Goal: Task Accomplishment & Management: Complete application form

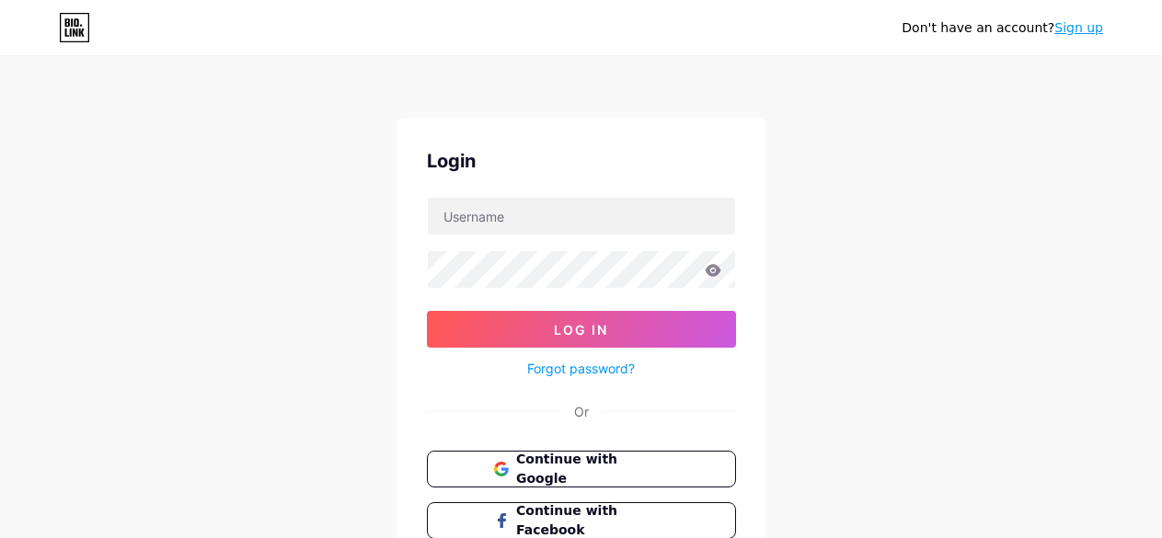
scroll to position [92, 0]
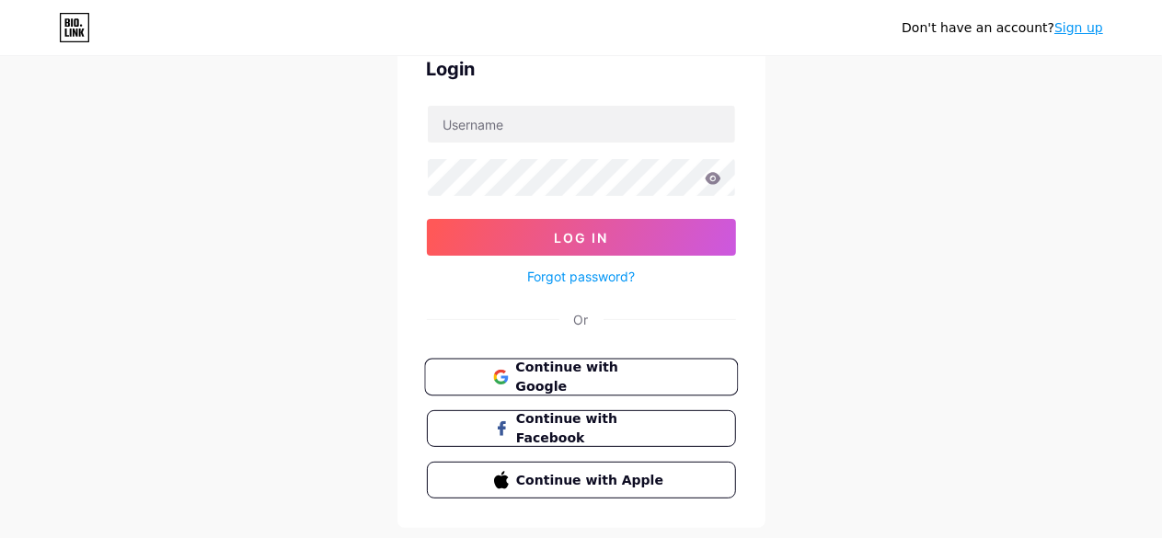
click at [522, 372] on span "Continue with Google" at bounding box center [592, 378] width 154 height 40
click at [561, 374] on span "Continue with Google" at bounding box center [592, 378] width 154 height 40
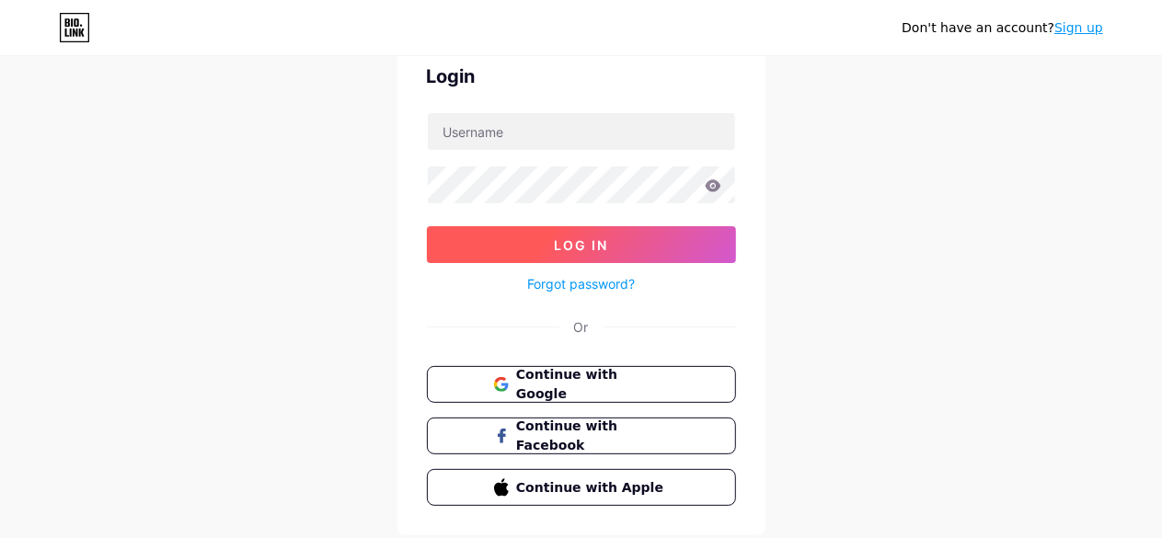
scroll to position [138, 0]
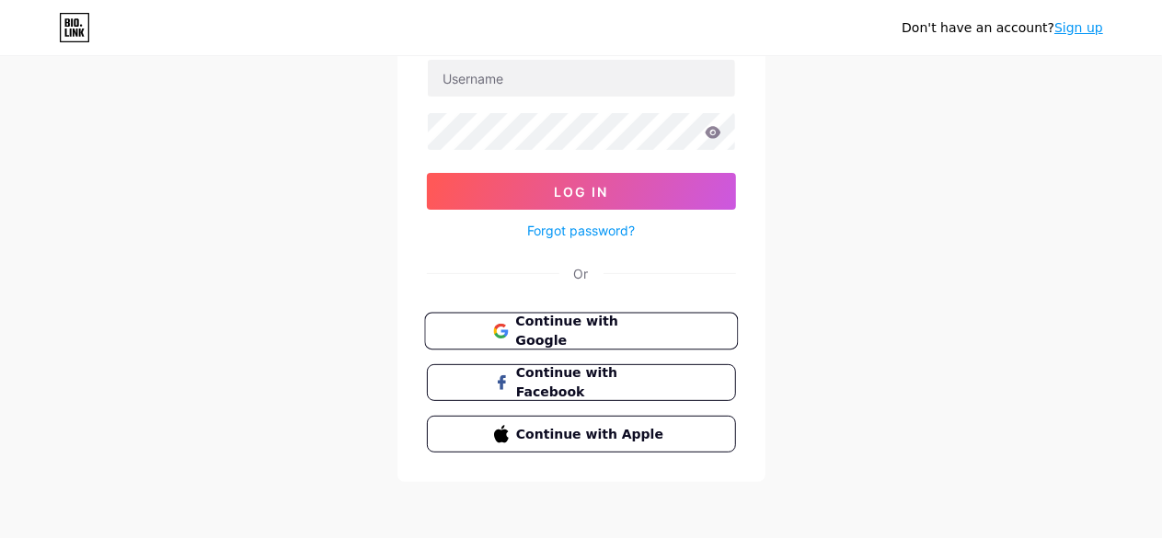
click at [484, 333] on button "Continue with Google" at bounding box center [581, 332] width 314 height 38
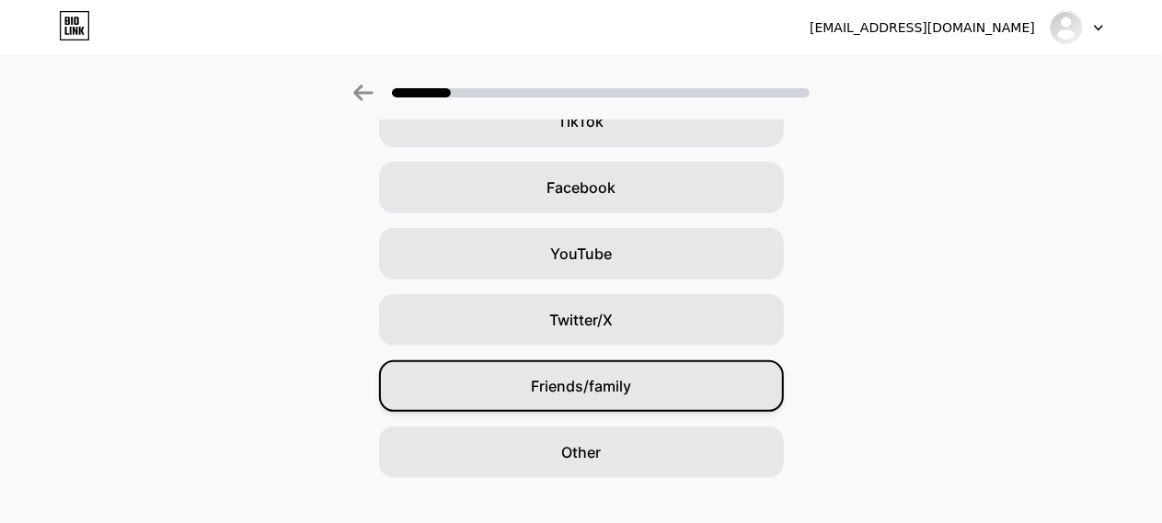
scroll to position [270, 0]
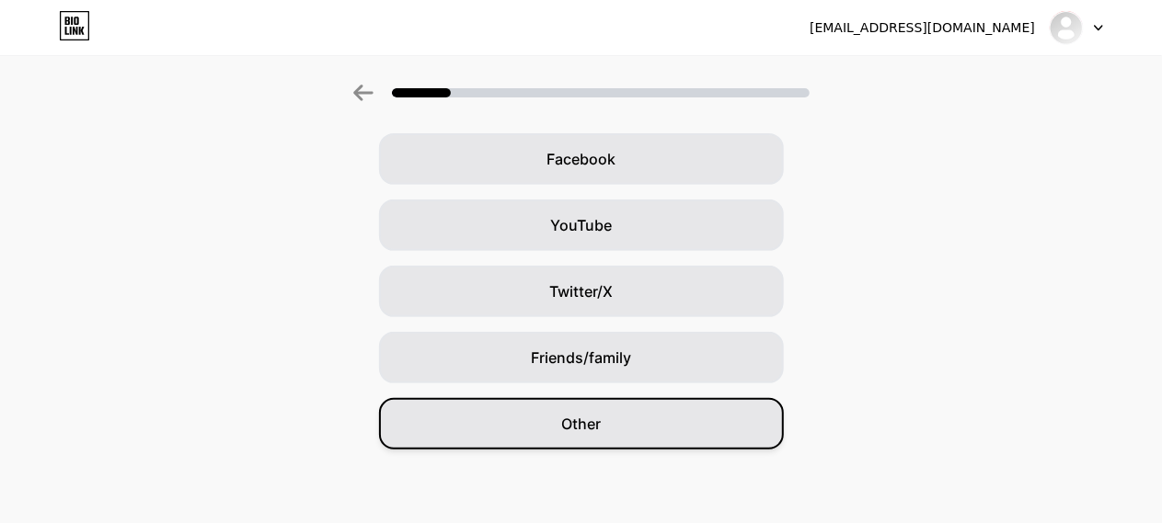
click at [644, 413] on div "Other" at bounding box center [581, 424] width 405 height 52
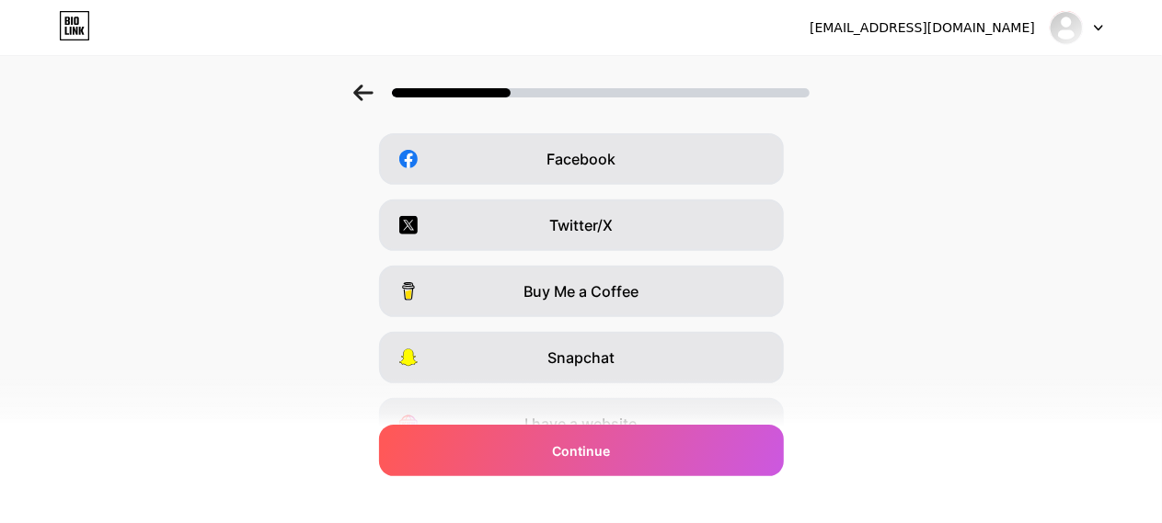
scroll to position [184, 0]
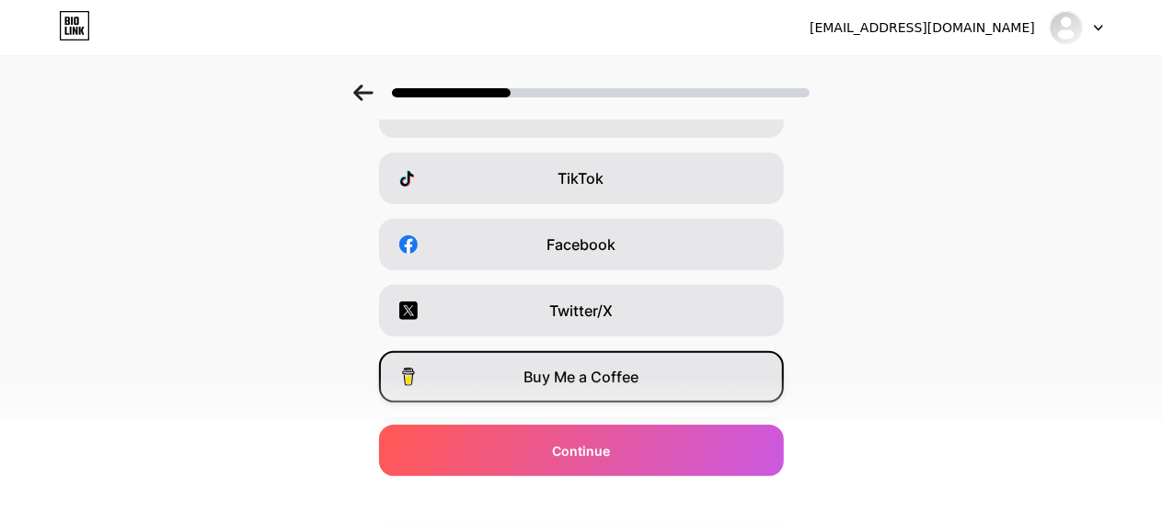
click at [631, 382] on span "Buy Me a Coffee" at bounding box center [580, 377] width 115 height 22
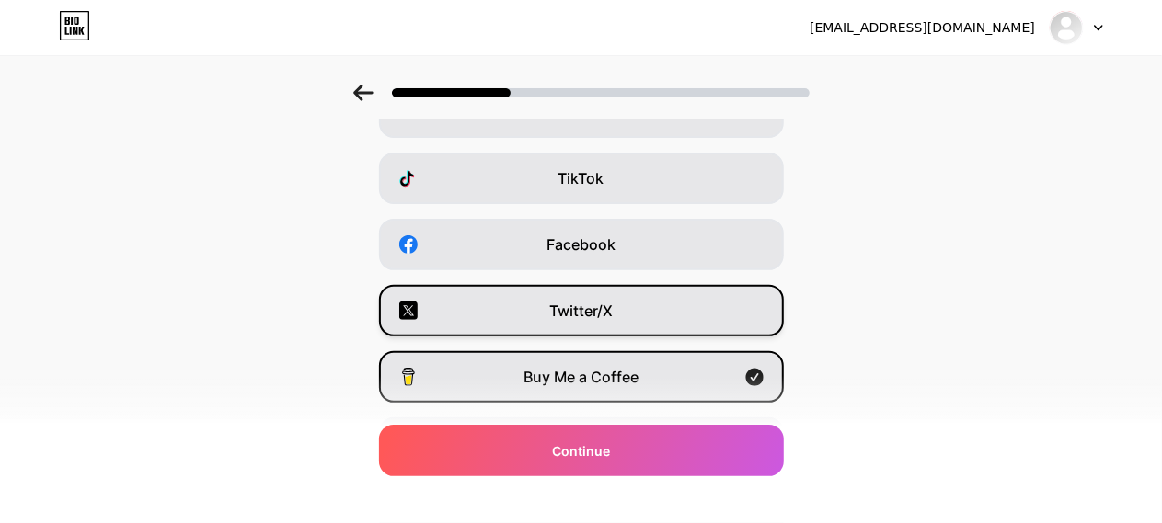
click at [624, 307] on div "Twitter/X" at bounding box center [581, 311] width 405 height 52
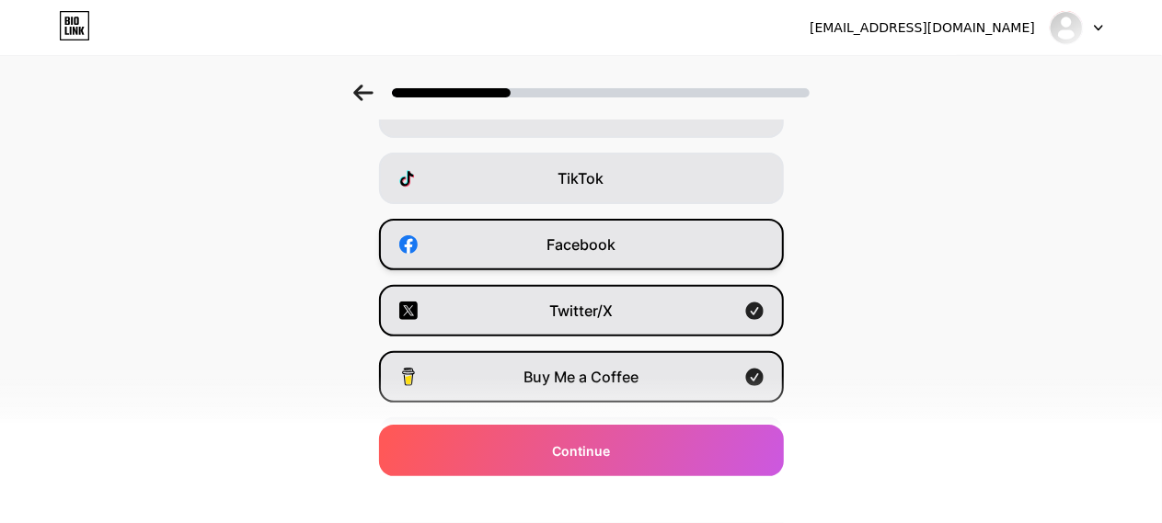
click at [622, 259] on div "Facebook" at bounding box center [581, 245] width 405 height 52
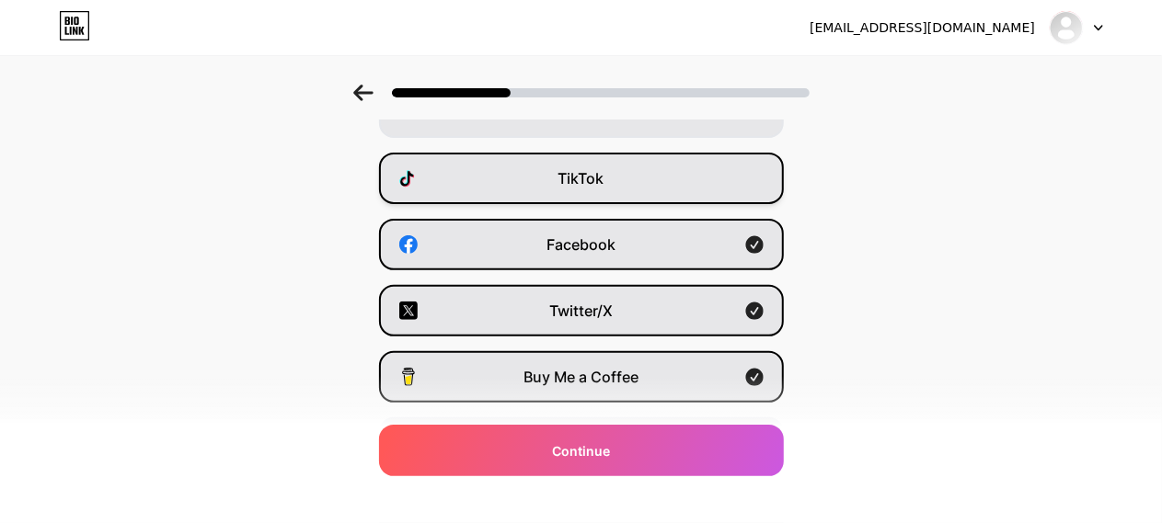
click at [620, 200] on div "TikTok" at bounding box center [581, 179] width 405 height 52
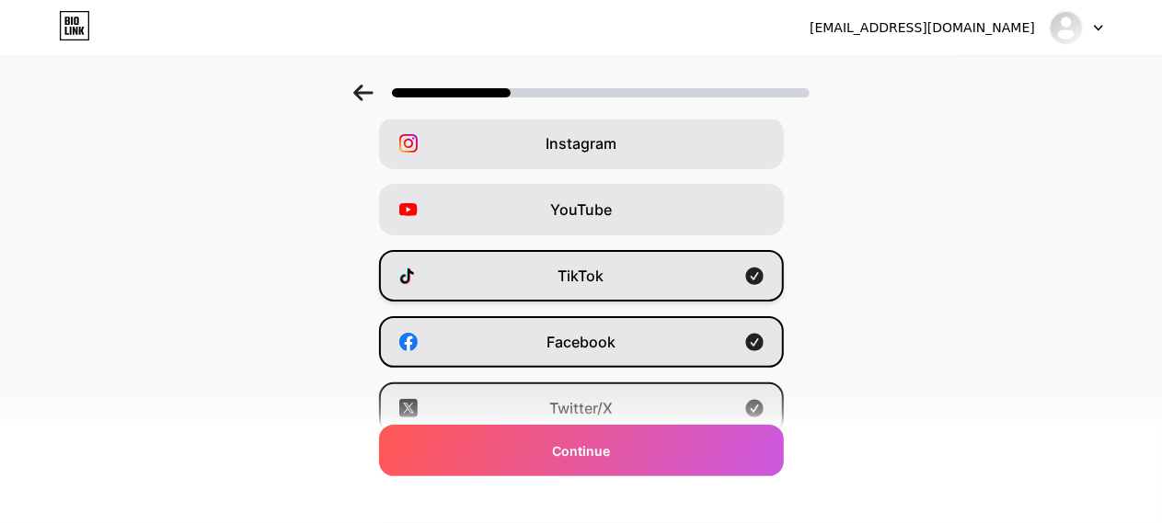
scroll to position [0, 0]
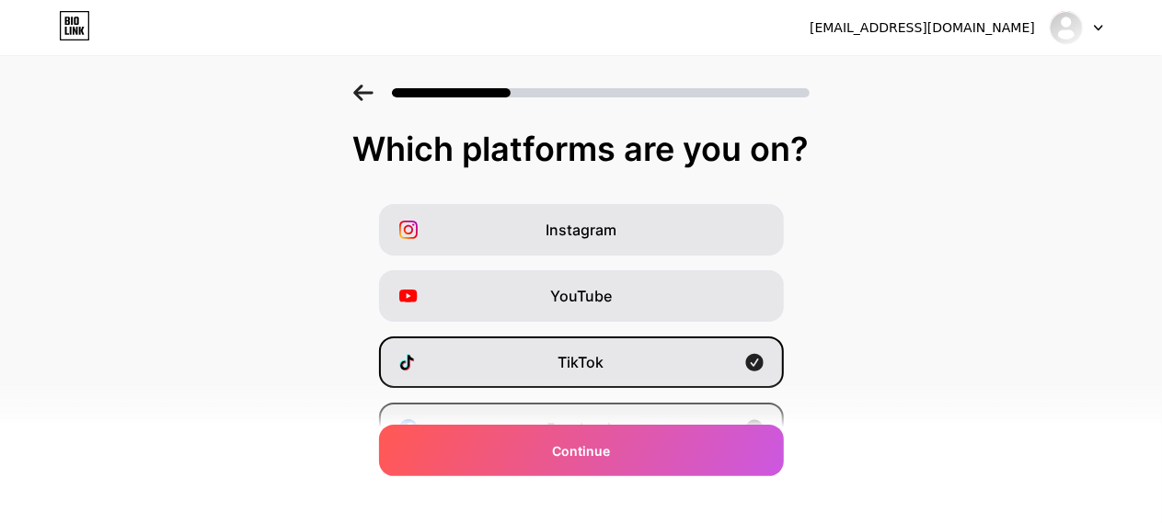
click at [637, 269] on div "Instagram YouTube TikTok Facebook Twitter/X Buy Me a Coffee Snapchat I have a w…" at bounding box center [581, 461] width 1144 height 515
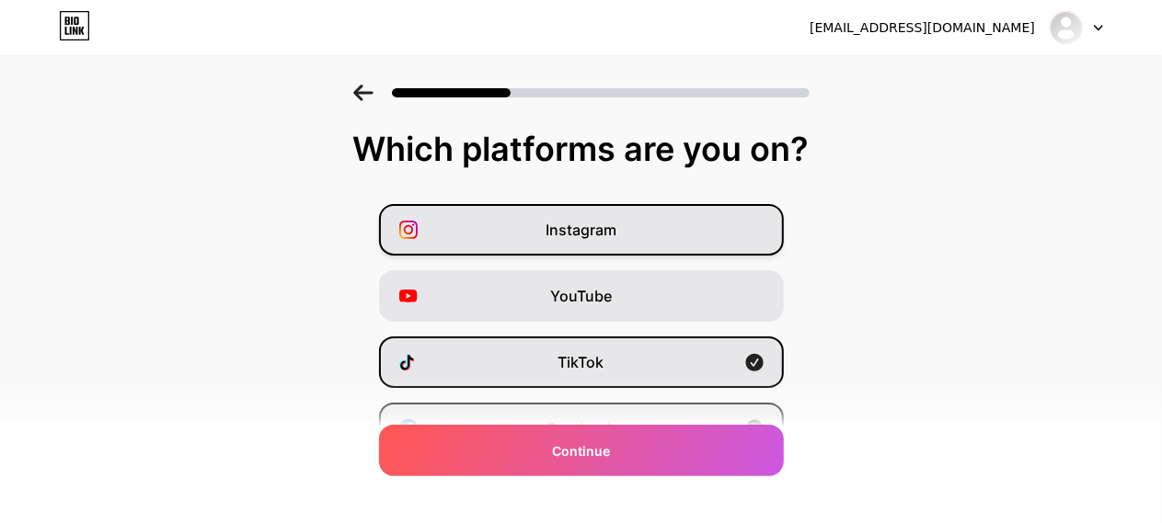
click at [644, 233] on div "Instagram" at bounding box center [581, 230] width 405 height 52
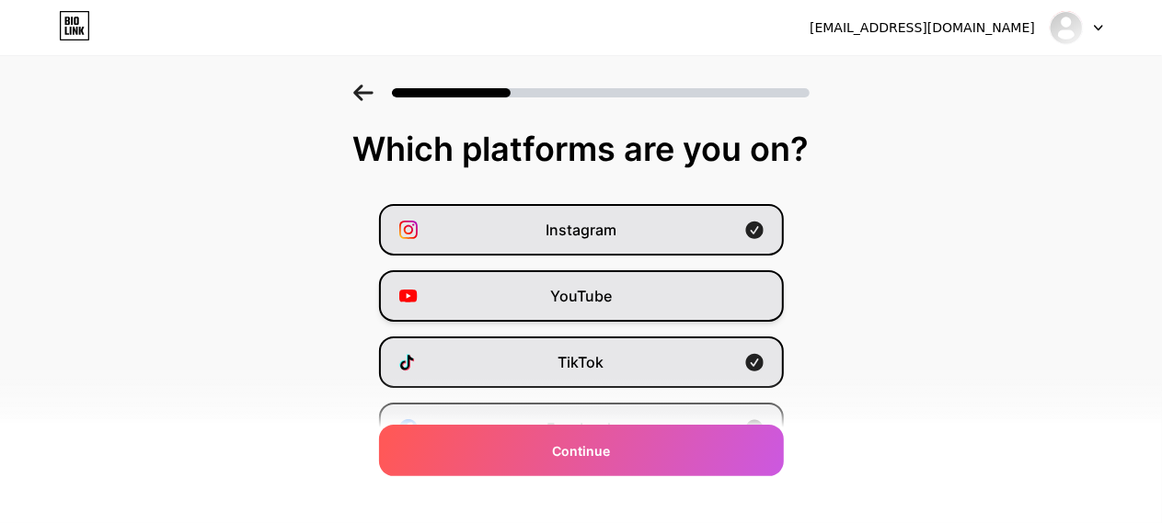
click at [632, 288] on div "YouTube" at bounding box center [581, 296] width 405 height 52
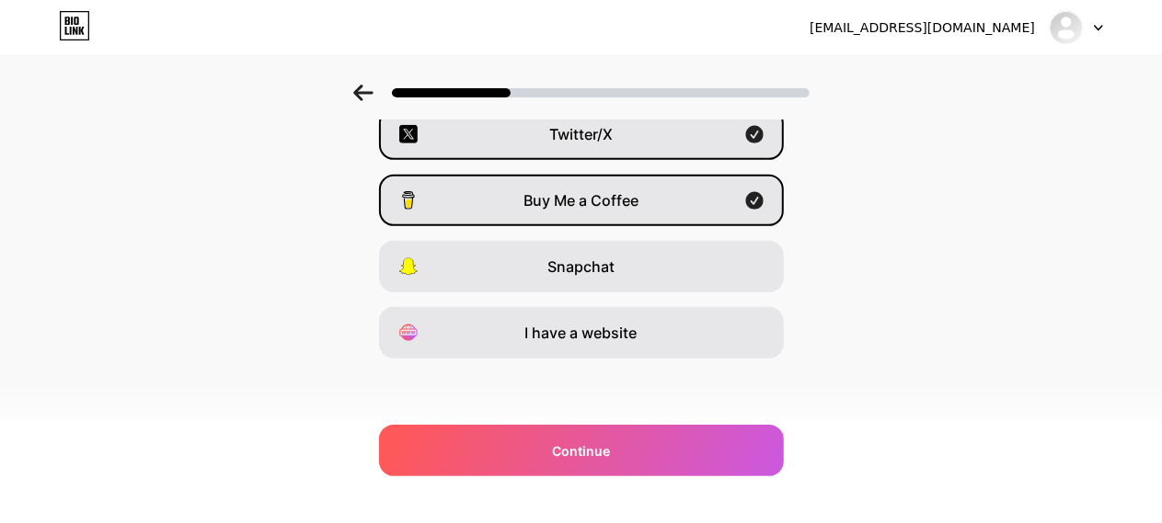
scroll to position [362, 0]
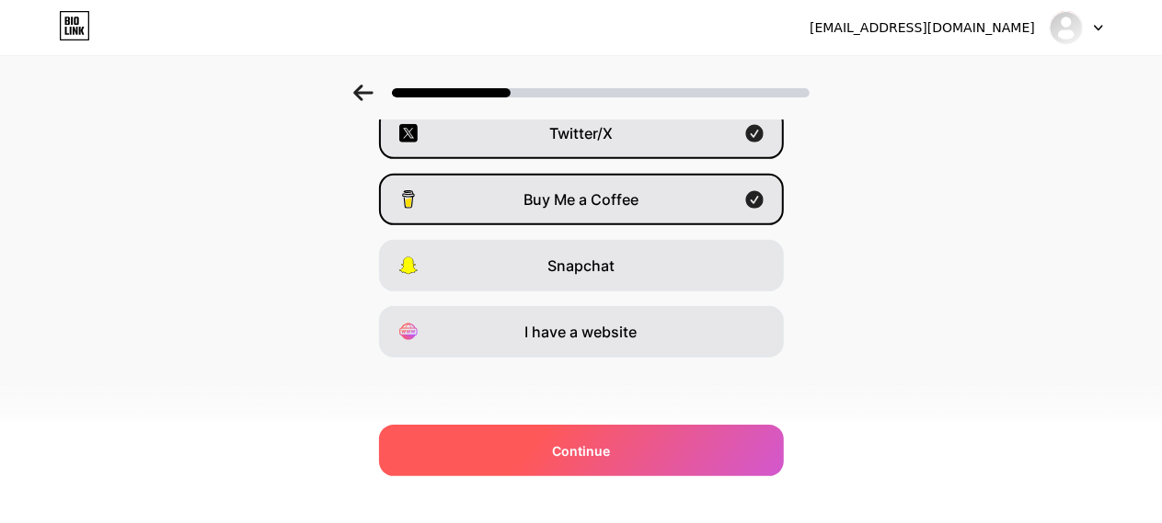
click at [592, 448] on span "Continue" at bounding box center [581, 451] width 58 height 19
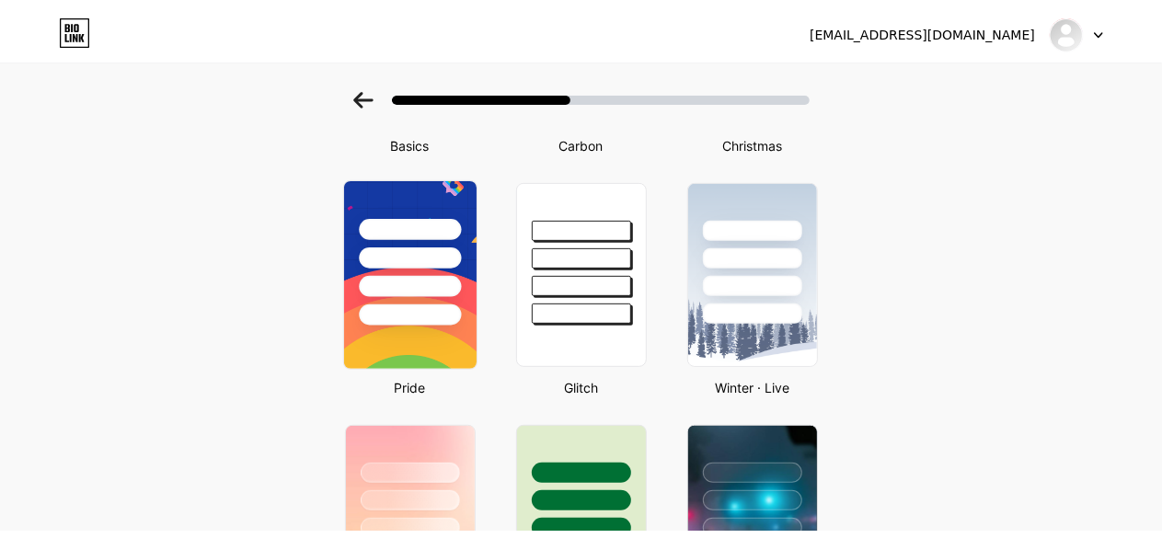
scroll to position [0, 0]
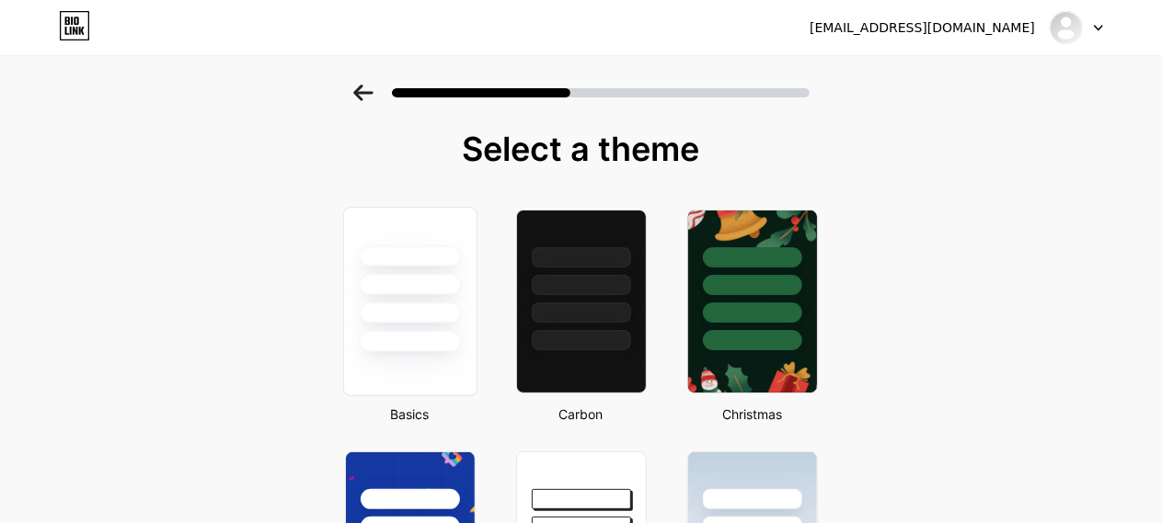
click at [445, 312] on div at bounding box center [410, 313] width 102 height 21
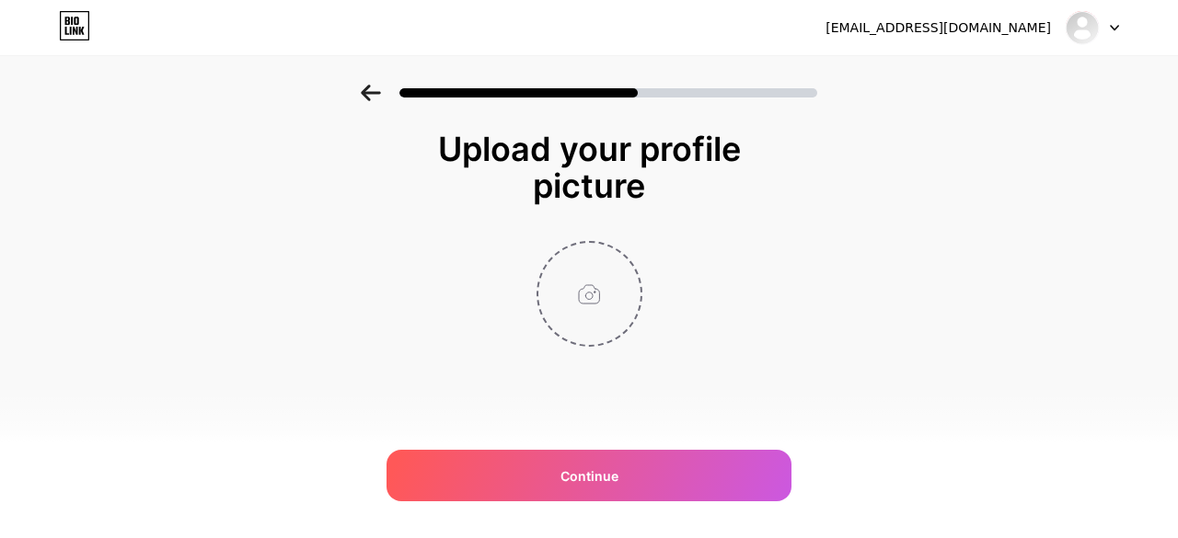
click at [596, 302] on input "file" at bounding box center [589, 294] width 102 height 102
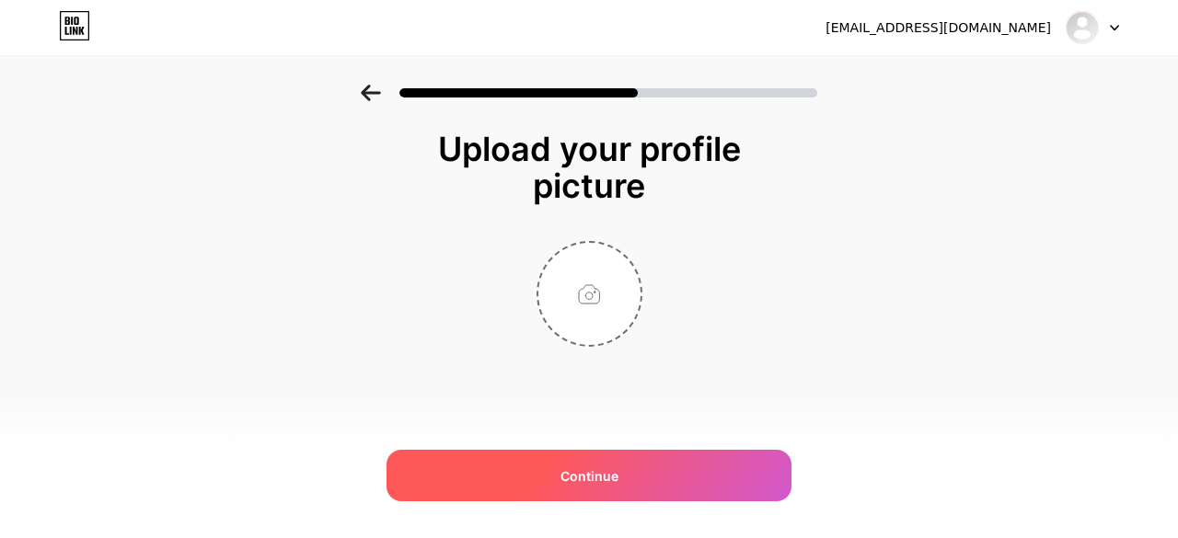
click at [540, 474] on div "Continue" at bounding box center [588, 476] width 405 height 52
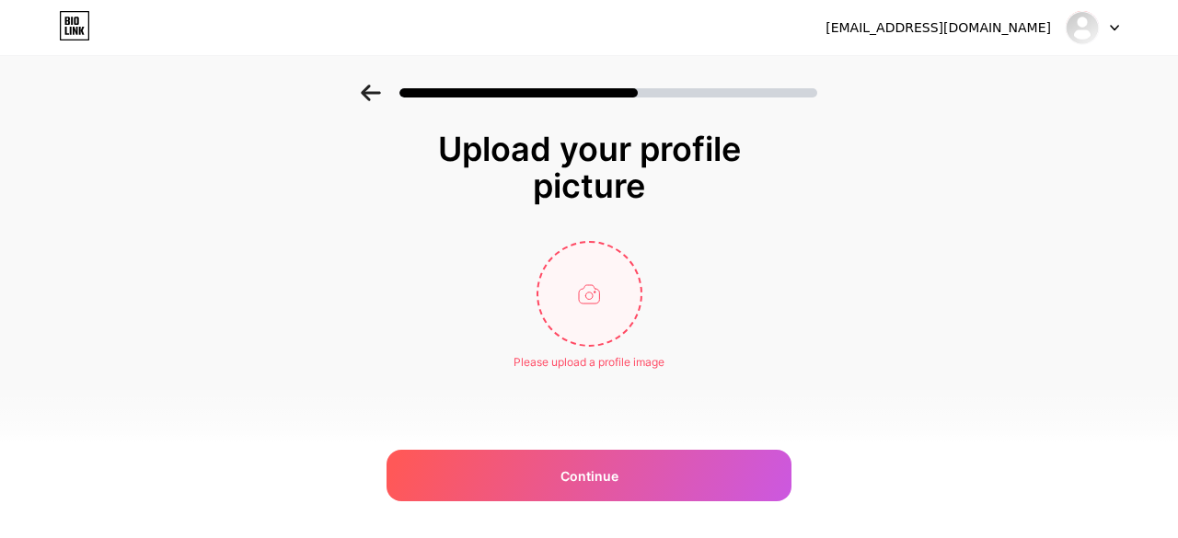
click at [609, 309] on input "file" at bounding box center [589, 294] width 102 height 102
type input "C:\fakepath\领英图标.png"
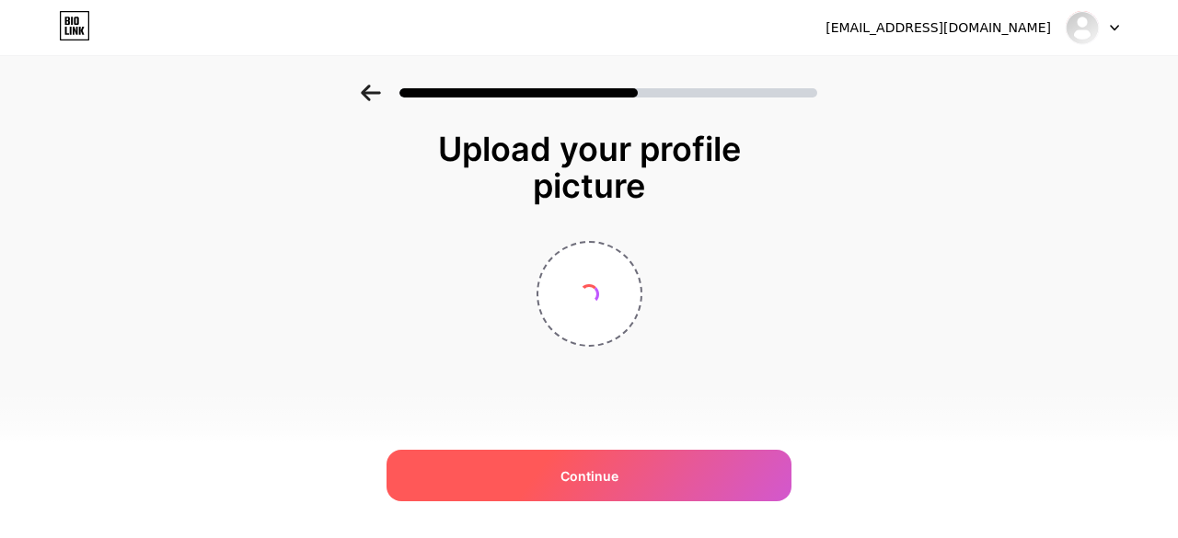
click at [535, 468] on div "Continue" at bounding box center [588, 476] width 405 height 52
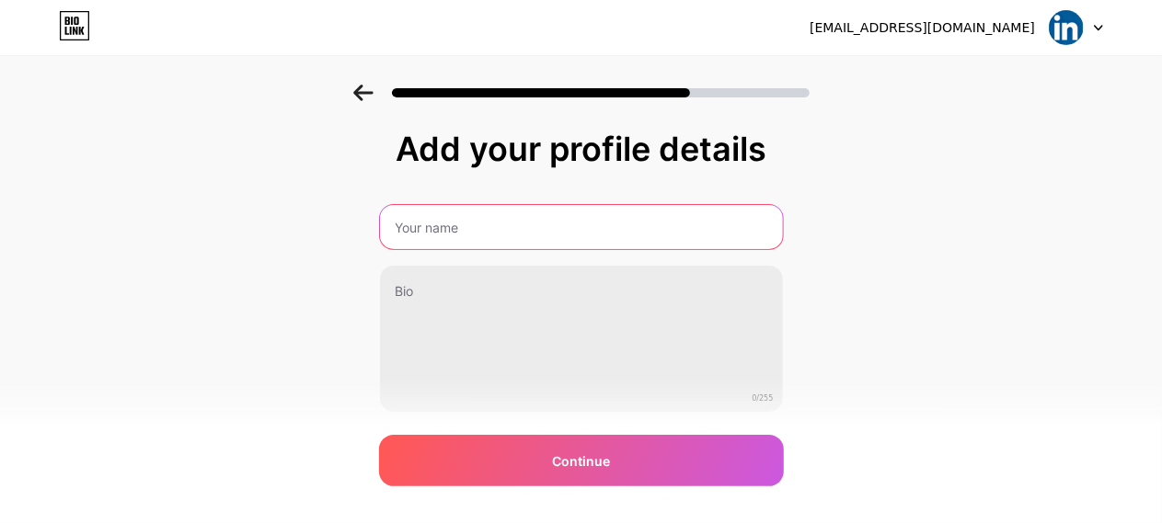
click at [447, 230] on input "text" at bounding box center [581, 227] width 403 height 44
type input "666"
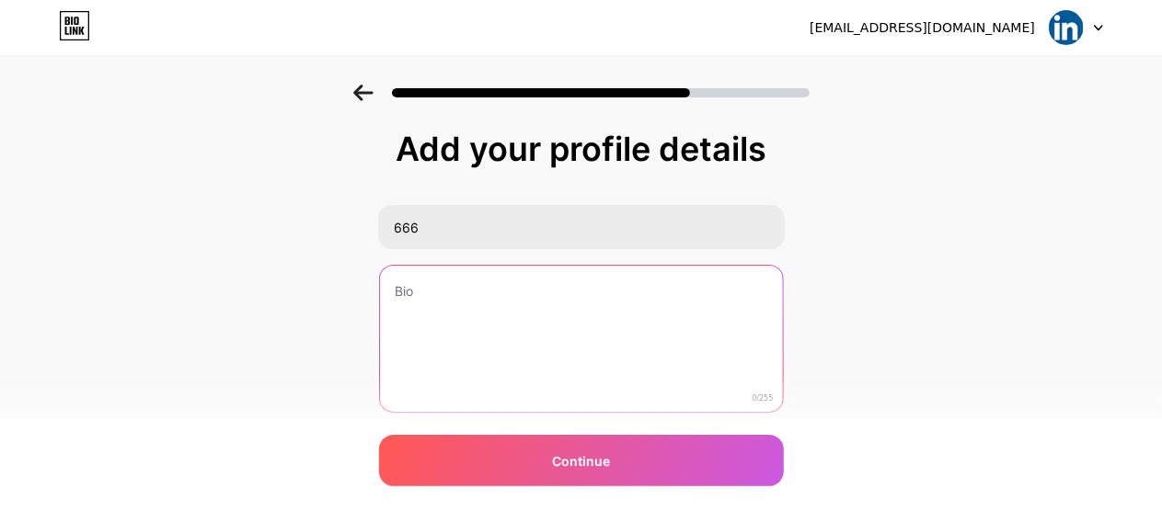
click at [467, 303] on textarea at bounding box center [581, 340] width 403 height 148
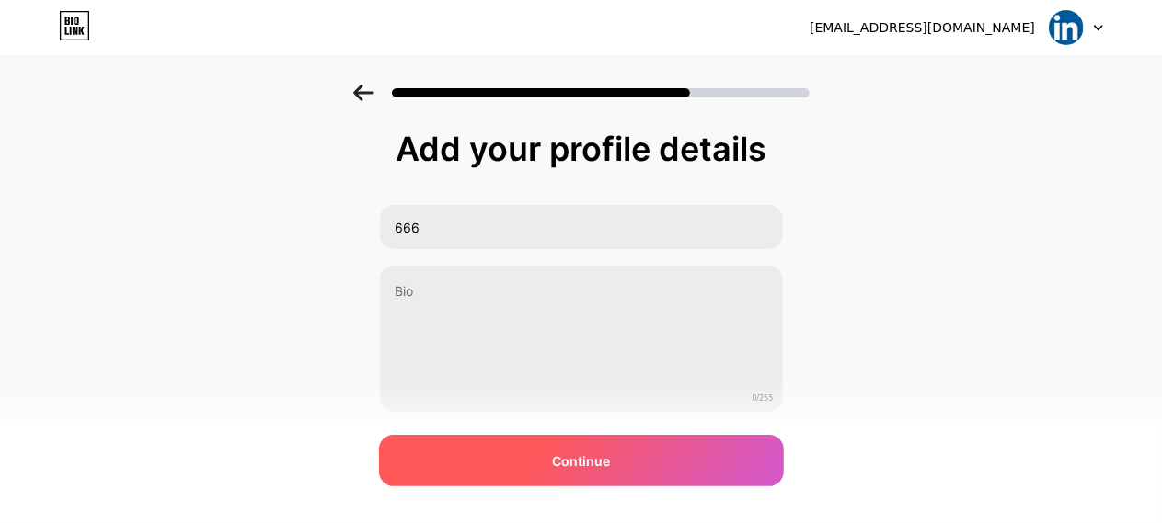
click at [576, 466] on span "Continue" at bounding box center [581, 461] width 58 height 19
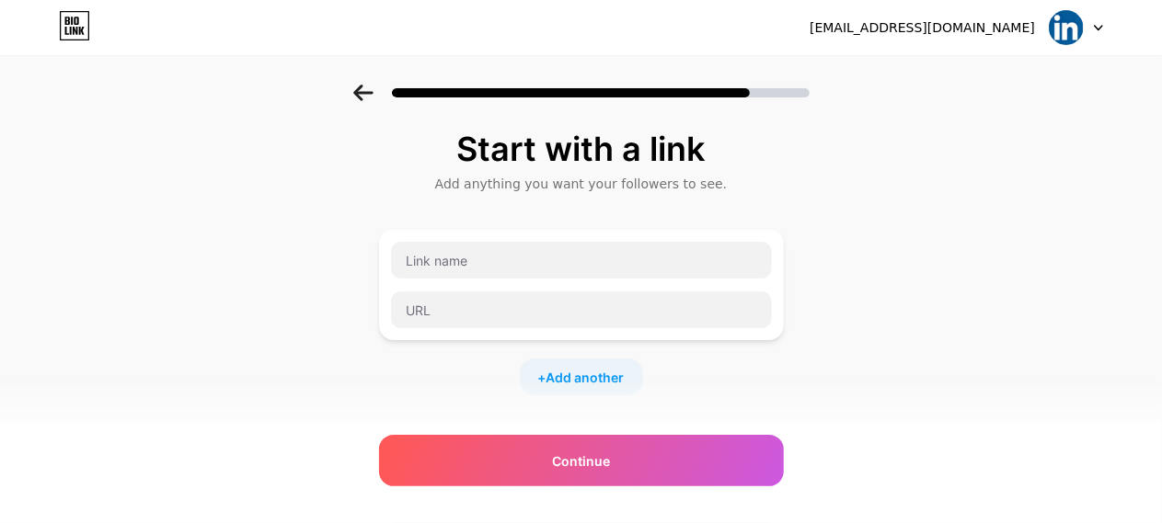
click at [371, 96] on icon at bounding box center [363, 93] width 20 height 17
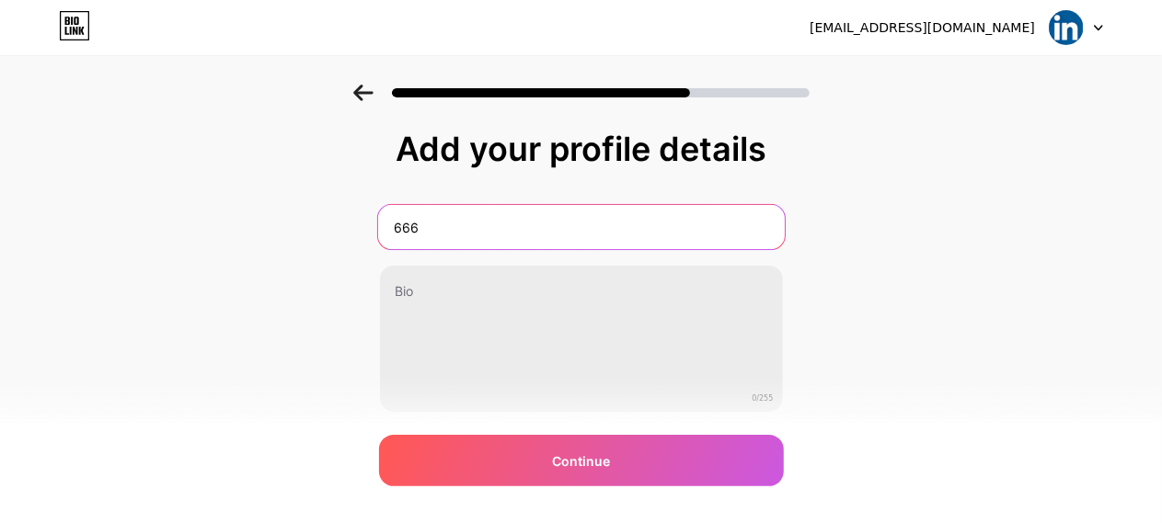
drag, startPoint x: 467, startPoint y: 232, endPoint x: 324, endPoint y: 231, distance: 143.5
click at [324, 231] on div "Add your profile details 666 0/255 Continue Error" at bounding box center [581, 295] width 1162 height 420
type input "6"
type input "Queena"
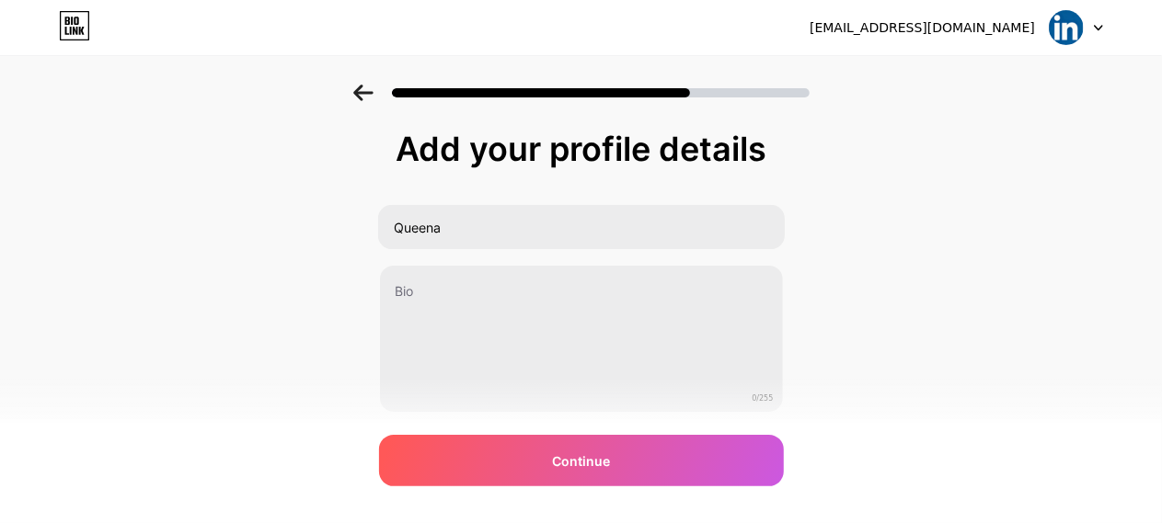
click at [466, 487] on div "Add your profile details Queena 0/255 Continue Error" at bounding box center [581, 318] width 405 height 374
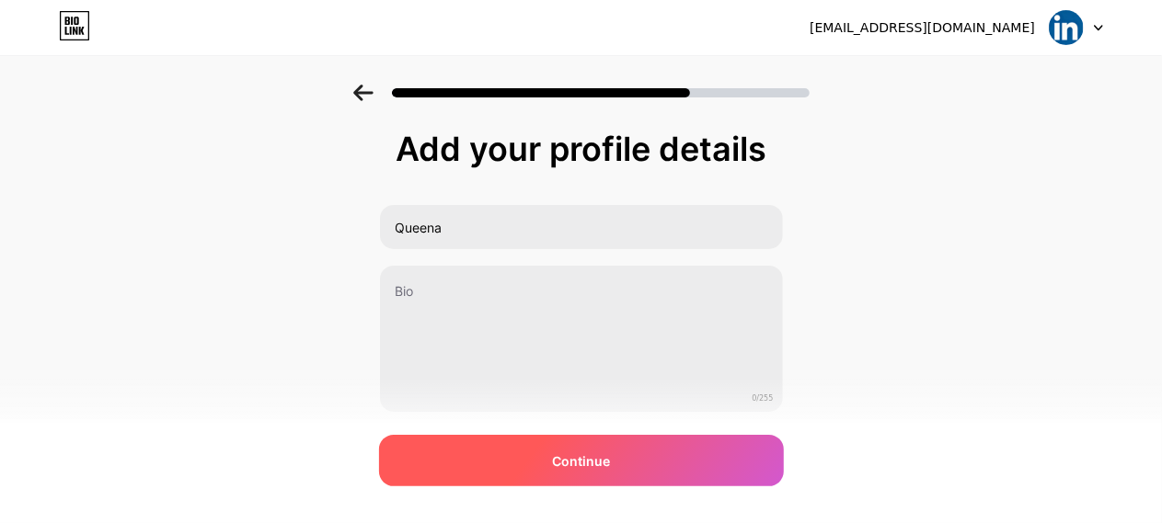
click at [464, 460] on div "Continue" at bounding box center [581, 461] width 405 height 52
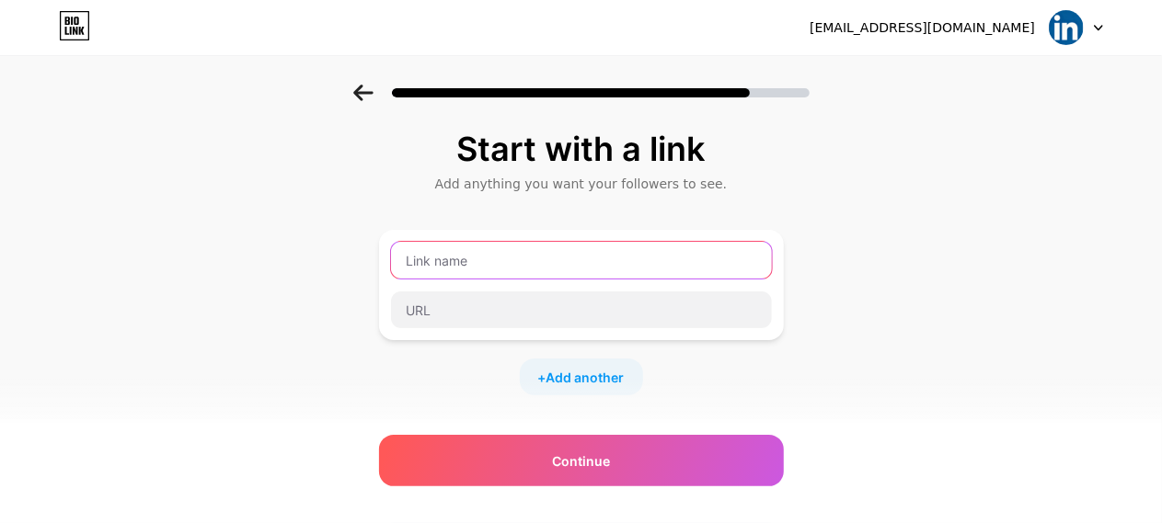
click at [484, 267] on input "text" at bounding box center [581, 260] width 381 height 37
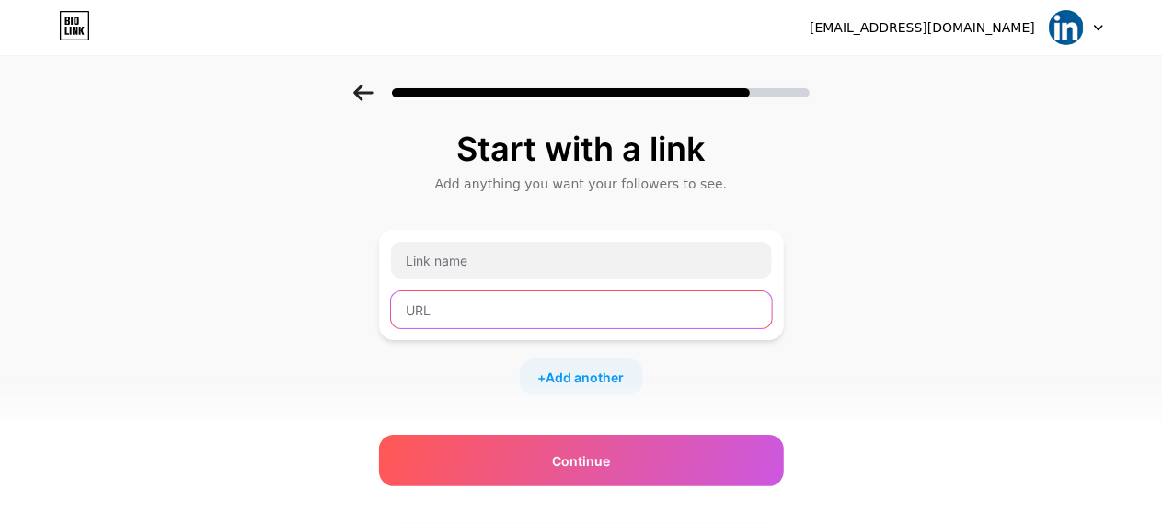
click at [486, 318] on input "text" at bounding box center [581, 310] width 381 height 37
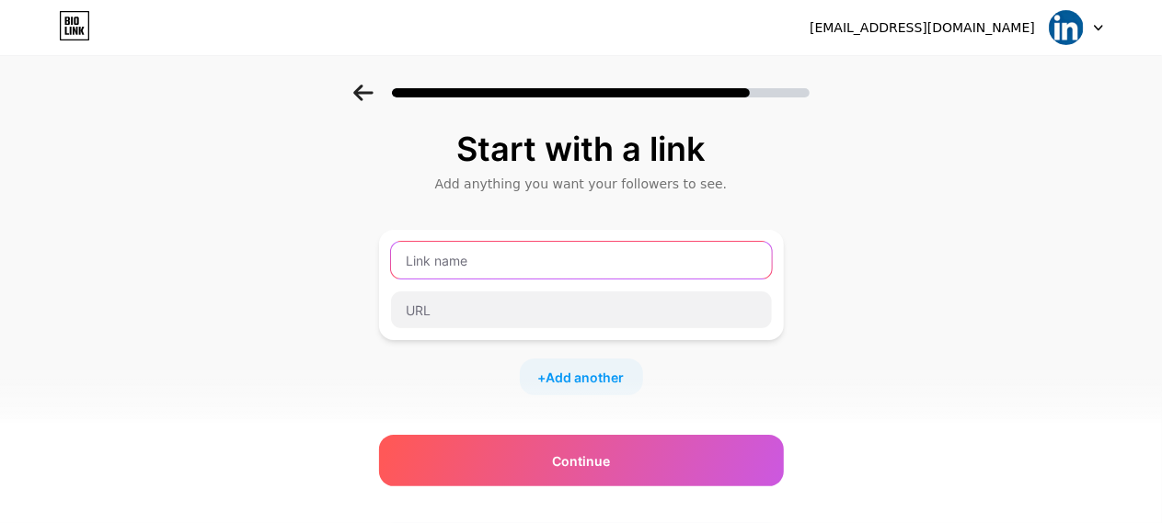
click at [482, 261] on input "text" at bounding box center [581, 260] width 381 height 37
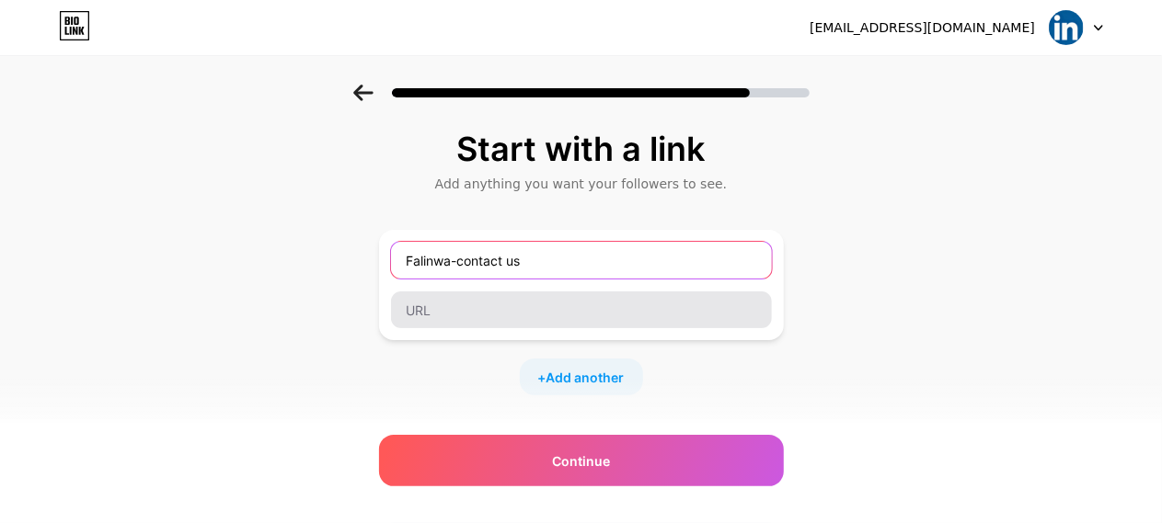
type input "Falinwa-contact us"
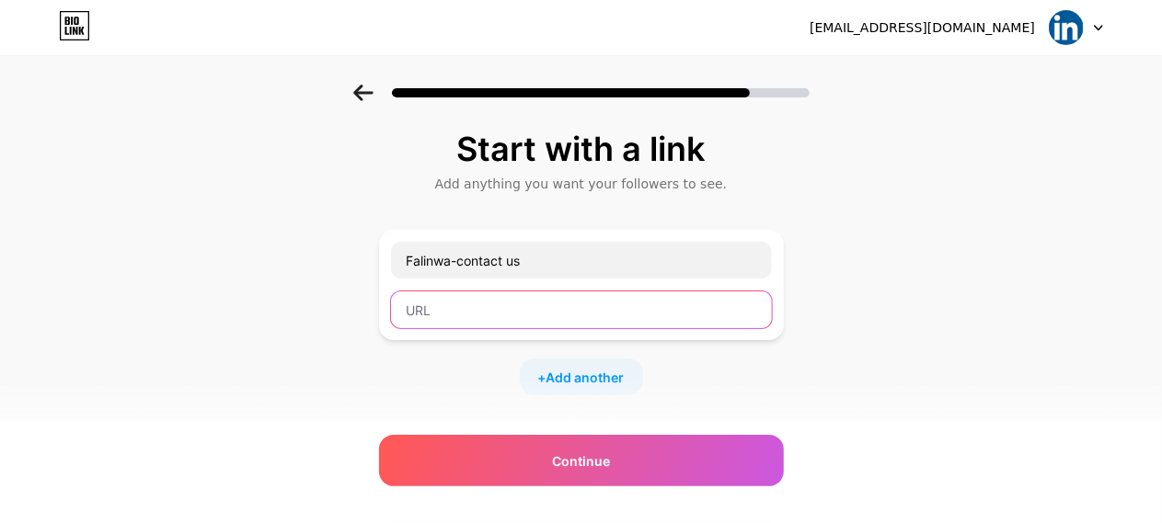
click at [440, 312] on input "text" at bounding box center [581, 310] width 381 height 37
paste input "https://www.falinwa.com/contactus"
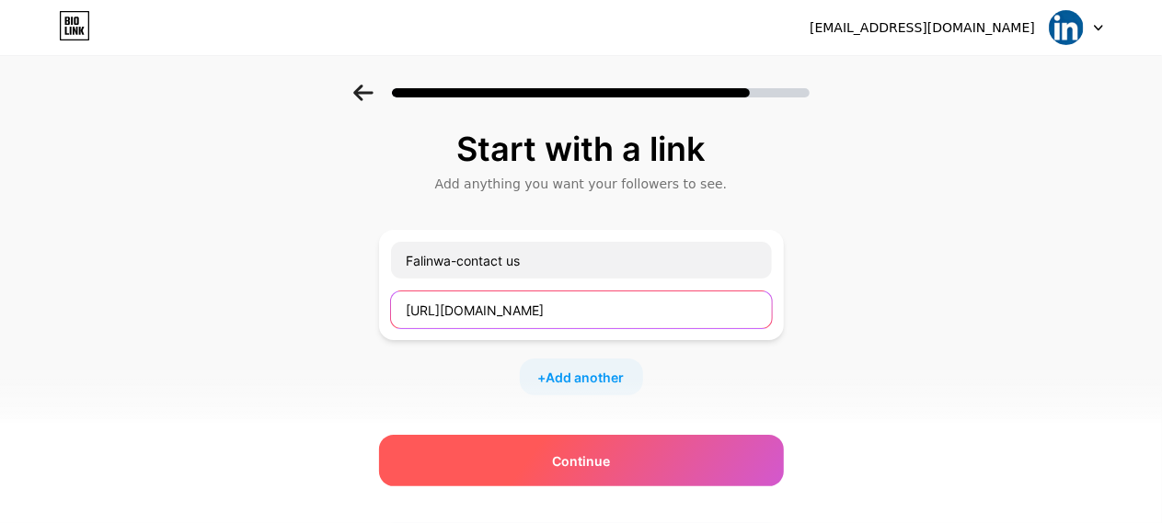
type input "https://www.falinwa.com/contactus"
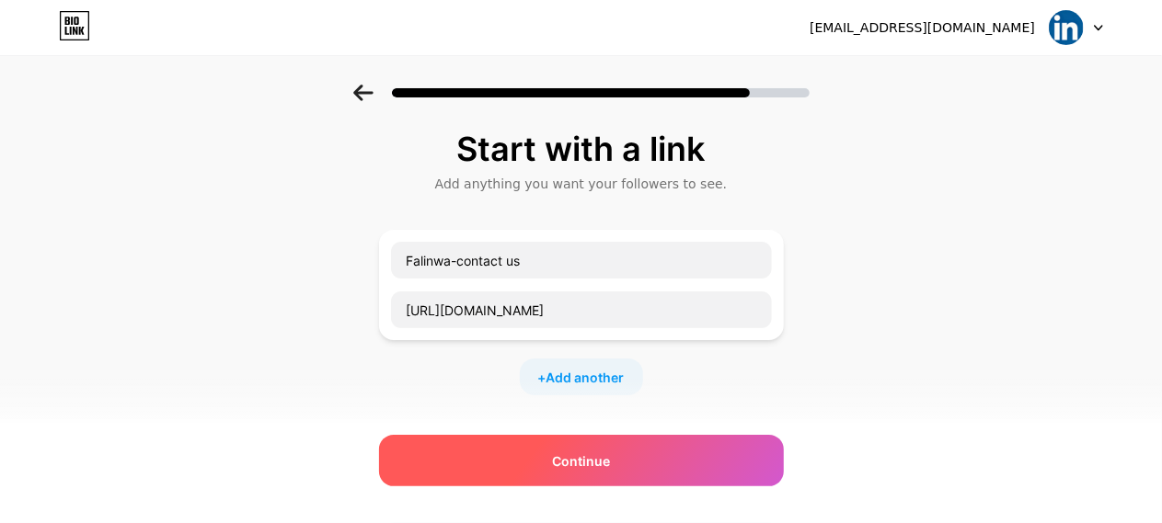
click at [535, 462] on div "Continue" at bounding box center [581, 461] width 405 height 52
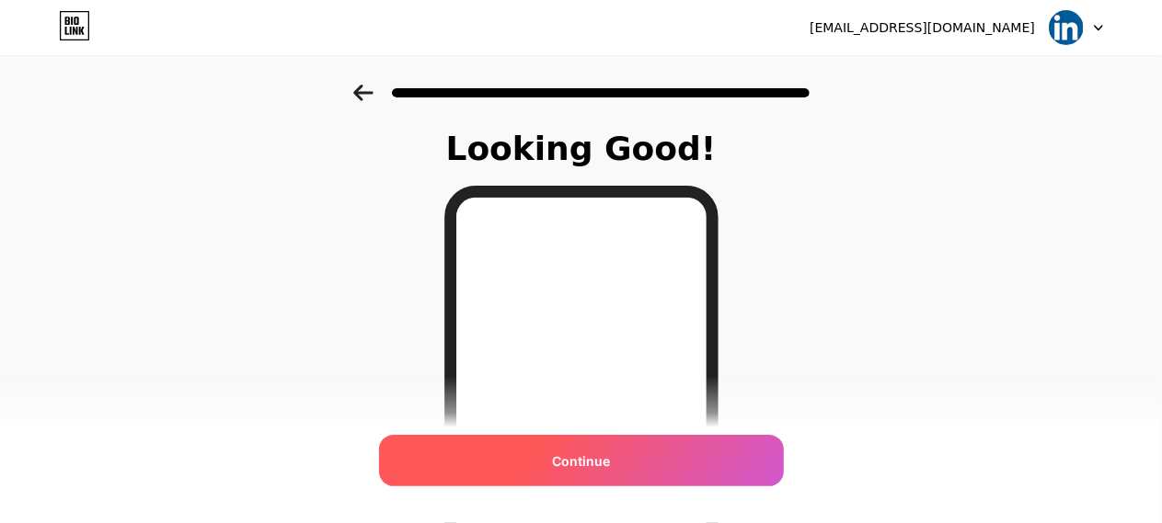
click at [587, 454] on span "Continue" at bounding box center [581, 461] width 58 height 19
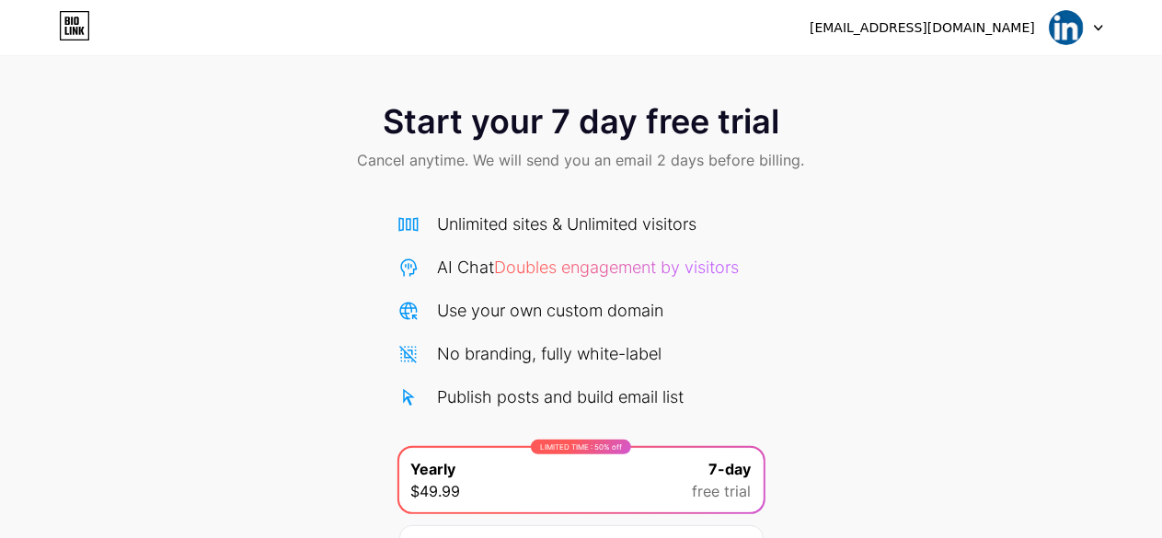
click at [569, 129] on span "Start your 7 day free trial" at bounding box center [581, 121] width 397 height 37
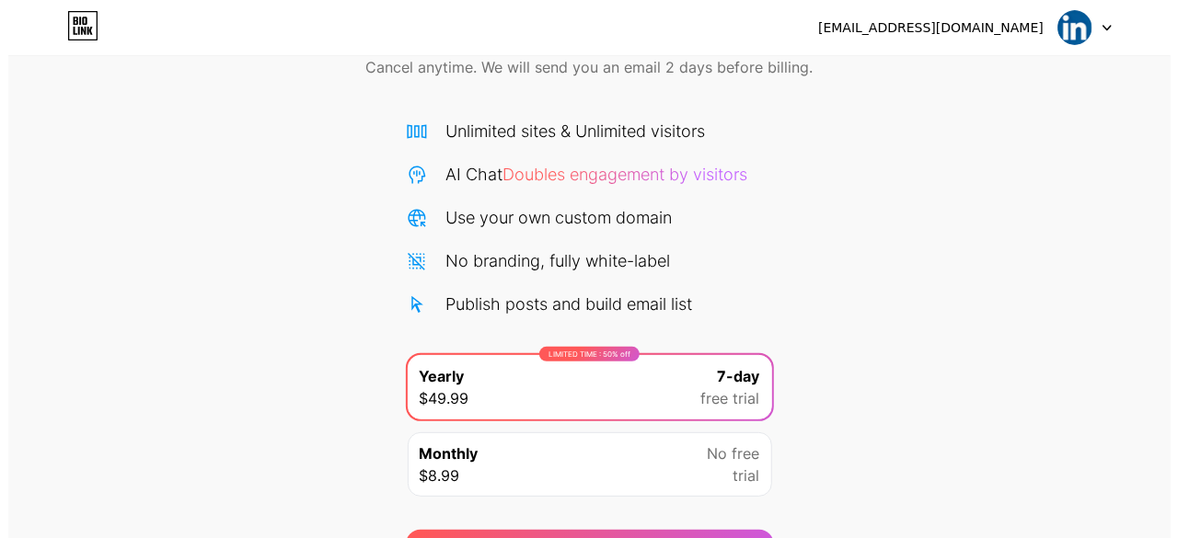
scroll to position [201, 0]
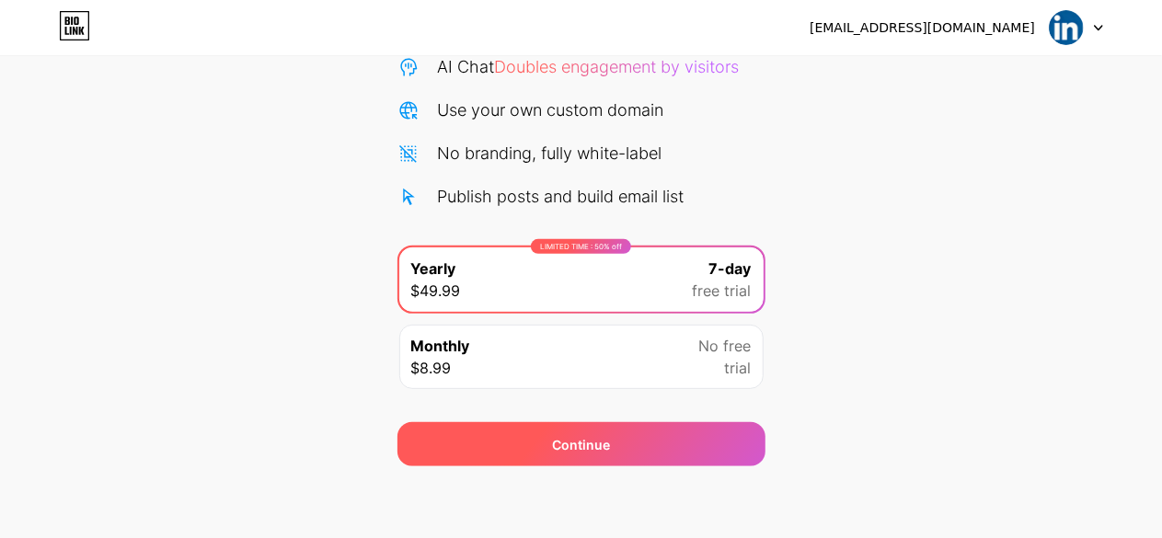
click at [564, 444] on div "Continue" at bounding box center [581, 444] width 58 height 19
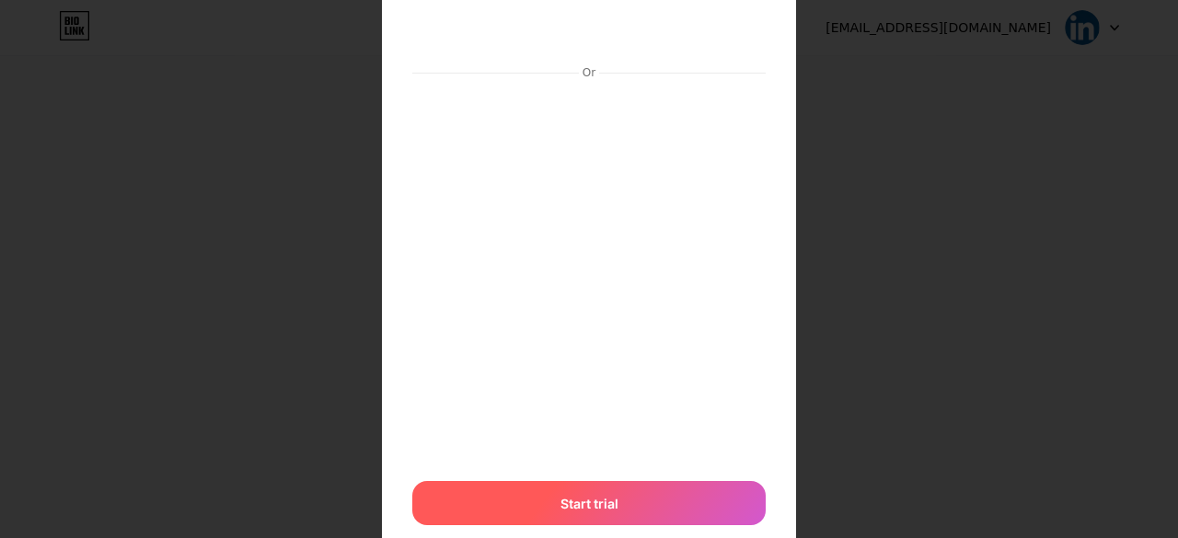
scroll to position [180, 0]
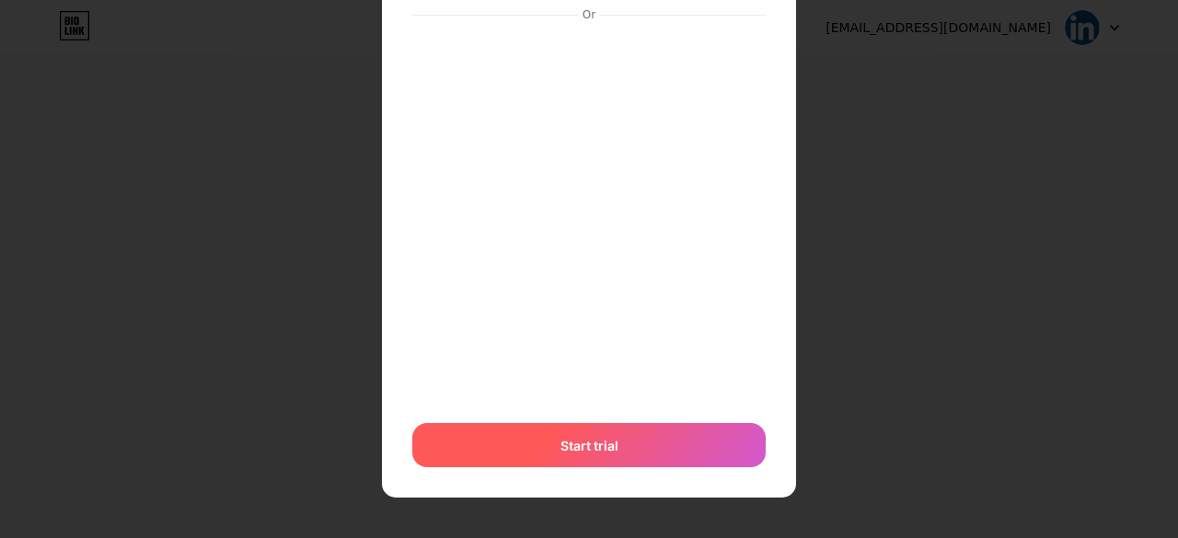
click at [603, 441] on span "Start trial" at bounding box center [589, 445] width 58 height 19
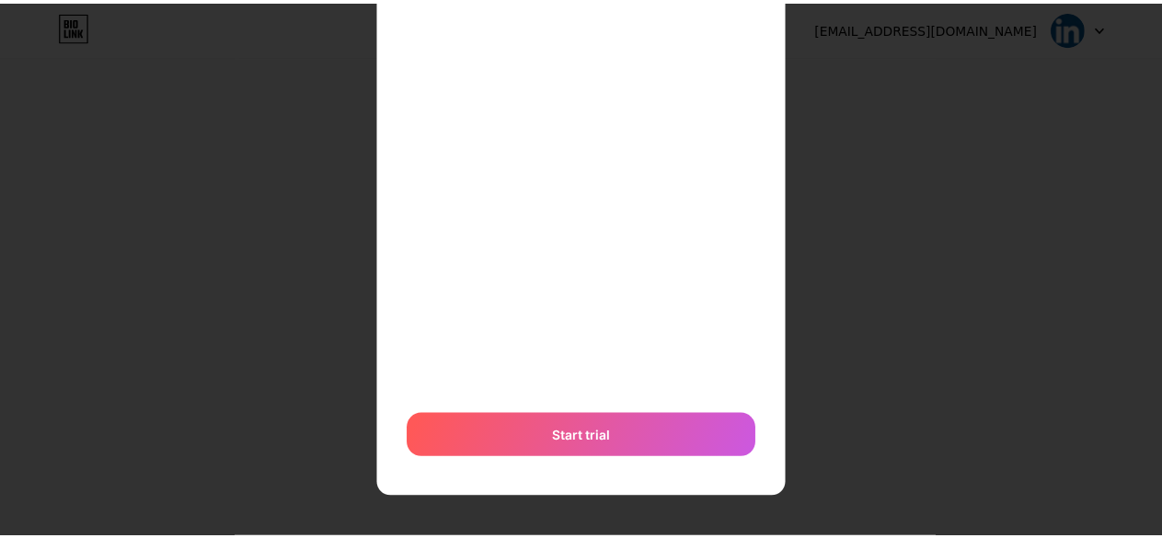
scroll to position [0, 0]
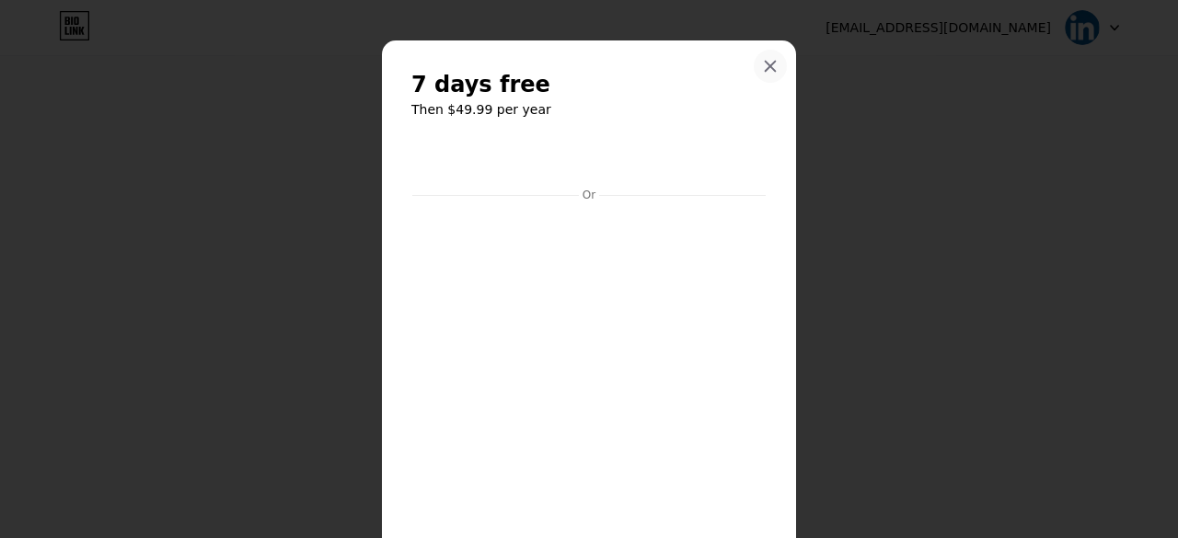
click at [763, 62] on icon at bounding box center [770, 66] width 15 height 15
